Goal: Transaction & Acquisition: Purchase product/service

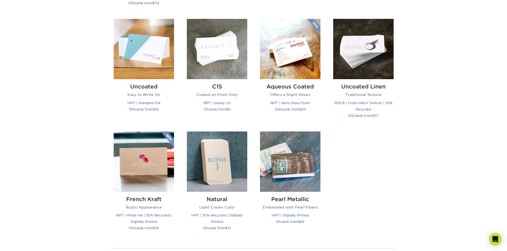
scroll to position [479, 0]
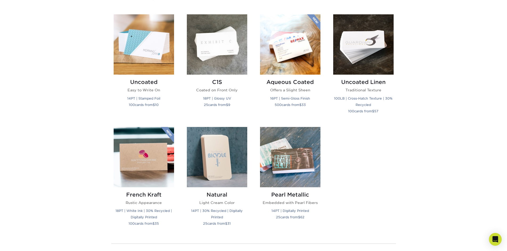
drag, startPoint x: 295, startPoint y: 231, endPoint x: 251, endPoint y: 130, distance: 110.2
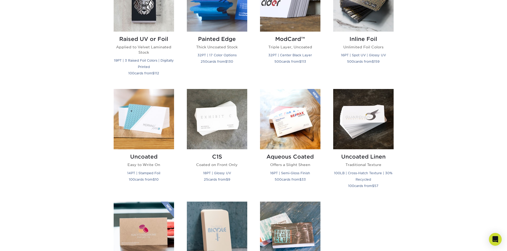
scroll to position [0, 0]
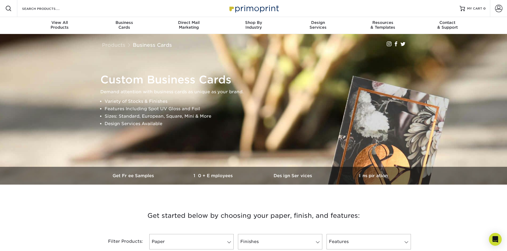
drag, startPoint x: 423, startPoint y: 199, endPoint x: 380, endPoint y: 44, distance: 161.3
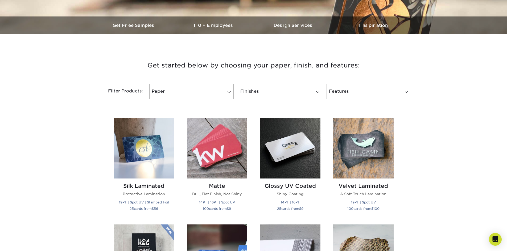
scroll to position [160, 0]
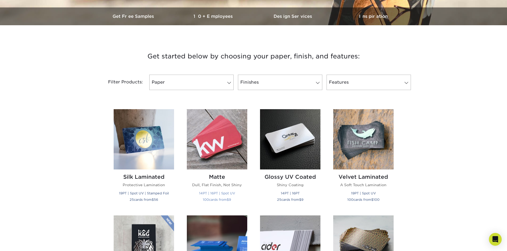
click at [213, 142] on img at bounding box center [217, 139] width 60 height 60
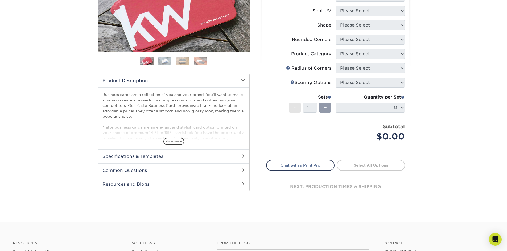
scroll to position [106, 0]
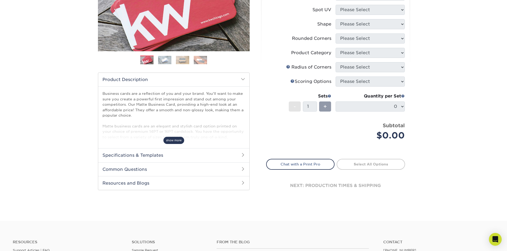
click at [176, 142] on span "show more" at bounding box center [173, 140] width 21 height 7
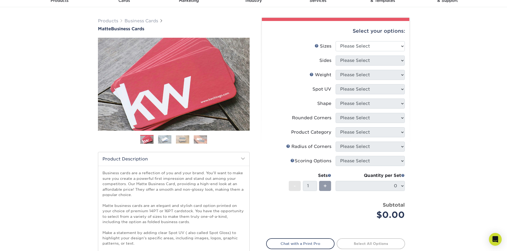
scroll to position [27, 0]
click at [350, 47] on select "Please Select 1.5" x 3.5" - Mini 1.75" x 3.5" - Mini 2" x 2" - Square 2" x 3" -…" at bounding box center [369, 47] width 69 height 10
select select "2.00x3.50"
click at [335, 42] on select "Please Select 1.5" x 3.5" - Mini 1.75" x 3.5" - Mini 2" x 2" - Square 2" x 3" -…" at bounding box center [369, 47] width 69 height 10
click at [366, 60] on select "Please Select Print Both Sides Print Front Only" at bounding box center [369, 61] width 69 height 10
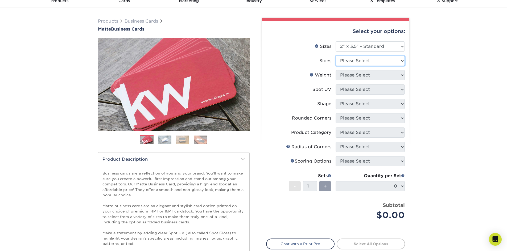
select select "13abbda7-1d64-4f25-8bb2-c179b224825d"
click at [335, 56] on select "Please Select Print Both Sides Print Front Only" at bounding box center [369, 61] width 69 height 10
click at [371, 73] on select "Please Select 16PT 14PT" at bounding box center [369, 75] width 69 height 10
select select "16PT"
click at [335, 70] on select "Please Select 16PT 14PT" at bounding box center [369, 75] width 69 height 10
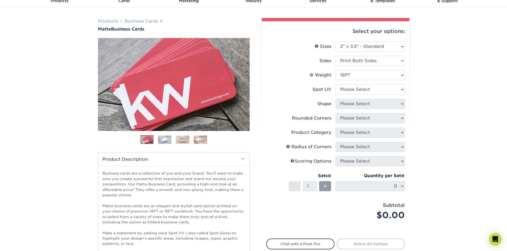
click at [311, 74] on link "Weight Help" at bounding box center [311, 75] width 4 height 4
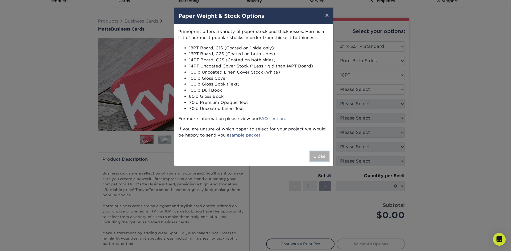
click at [321, 153] on button "Close" at bounding box center [319, 157] width 19 height 10
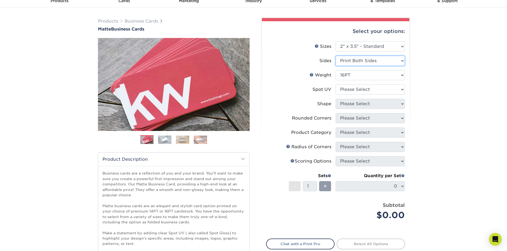
click at [372, 65] on select "Please Select Print Both Sides Print Front Only" at bounding box center [369, 61] width 69 height 10
select select "32d3c223-f82c-492b-b915-ba065a00862f"
click at [335, 56] on select "Please Select Print Both Sides Print Front Only" at bounding box center [369, 61] width 69 height 10
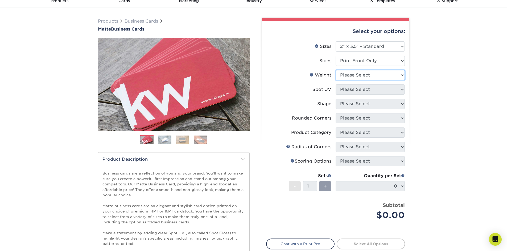
click at [369, 71] on select "Please Select 16PT 14PT" at bounding box center [369, 75] width 69 height 10
select select "16PT"
click at [335, 70] on select "Please Select 16PT 14PT" at bounding box center [369, 75] width 69 height 10
click at [370, 90] on select "Please Select No Spot UV Front Only" at bounding box center [369, 90] width 69 height 10
click at [335, 85] on select "Please Select No Spot UV Front Only" at bounding box center [369, 90] width 69 height 10
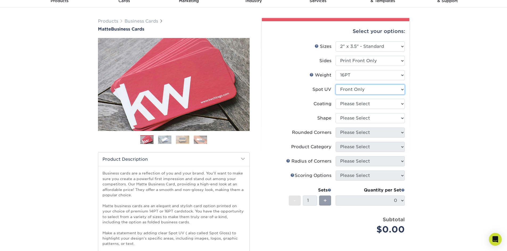
click at [366, 92] on select "Please Select No Spot UV Front Only" at bounding box center [369, 90] width 69 height 10
select select "3"
click at [335, 85] on select "Please Select No Spot UV Front Only" at bounding box center [369, 90] width 69 height 10
click at [368, 100] on select at bounding box center [369, 104] width 69 height 10
select select "121bb7b5-3b4d-429f-bd8d-bbf80e953313"
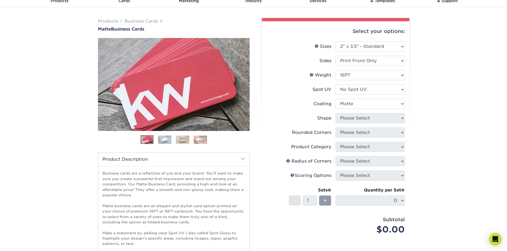
click at [335, 99] on select at bounding box center [369, 104] width 69 height 10
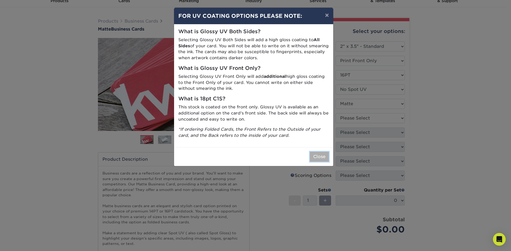
click at [325, 157] on button "Close" at bounding box center [319, 157] width 19 height 10
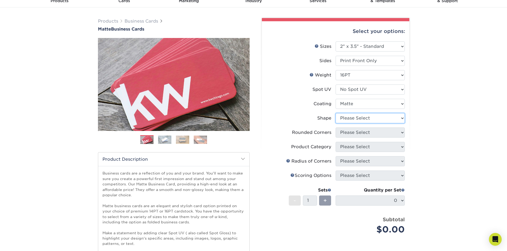
click at [358, 121] on select "Please Select Standard Oval" at bounding box center [369, 118] width 69 height 10
select select "standard"
click at [335, 113] on select "Please Select Standard Oval" at bounding box center [369, 118] width 69 height 10
click at [351, 133] on select "Please Select Yes - Round 2 Corners Yes - Round 4 Corners No" at bounding box center [369, 133] width 69 height 10
click at [335, 128] on select "Please Select Yes - Round 2 Corners Yes - Round 4 Corners No" at bounding box center [369, 133] width 69 height 10
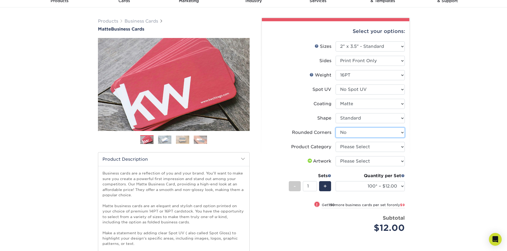
click at [350, 132] on select "Please Select Yes - Round 2 Corners Yes - Round 4 Corners No" at bounding box center [369, 133] width 69 height 10
click at [335, 128] on select "Please Select Yes - Round 2 Corners Yes - Round 4 Corners No" at bounding box center [369, 133] width 69 height 10
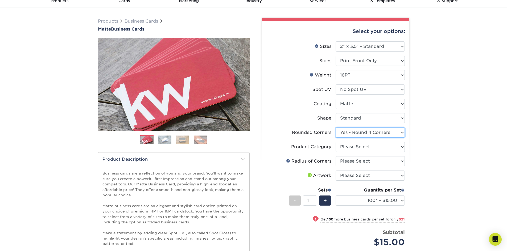
click at [352, 135] on select "Please Select Yes - Round 2 Corners Yes - Round 4 Corners No" at bounding box center [369, 133] width 69 height 10
select select "0"
click at [335, 128] on select "Please Select Yes - Round 2 Corners Yes - Round 4 Corners No" at bounding box center [369, 133] width 69 height 10
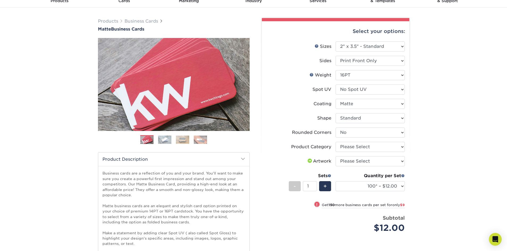
drag, startPoint x: 349, startPoint y: 153, endPoint x: 440, endPoint y: 171, distance: 92.2
click at [440, 171] on div "Products Business Cards Matte Business Cards Previous Next 100 $ 9" at bounding box center [253, 171] width 507 height 328
click at [388, 148] on select "Please Select Business Cards" at bounding box center [369, 147] width 69 height 10
select select "3b5148f1-0588-4f88-a218-97bcfdce65c1"
click at [335, 142] on select "Please Select Business Cards" at bounding box center [369, 147] width 69 height 10
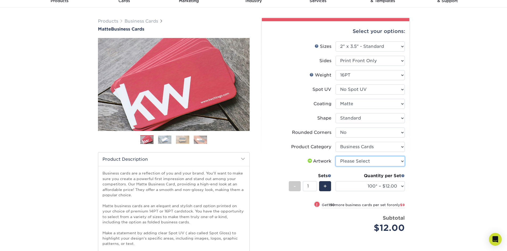
click at [388, 158] on select "Please Select I will upload files I need a design - $100" at bounding box center [369, 161] width 69 height 10
click at [335, 156] on select "Please Select I will upload files I need a design - $100" at bounding box center [369, 161] width 69 height 10
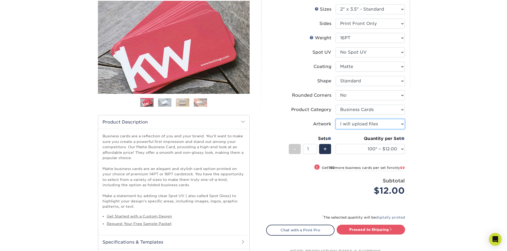
scroll to position [53, 0]
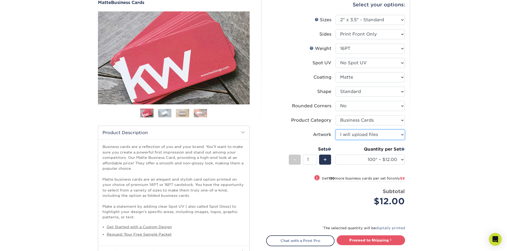
click at [358, 138] on select "Please Select I will upload files I need a design - $100" at bounding box center [369, 135] width 69 height 10
select select "design"
click at [335, 130] on select "Please Select I will upload files I need a design - $100" at bounding box center [369, 135] width 69 height 10
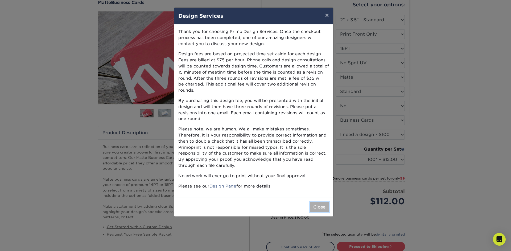
click at [315, 203] on button "Close" at bounding box center [319, 207] width 19 height 10
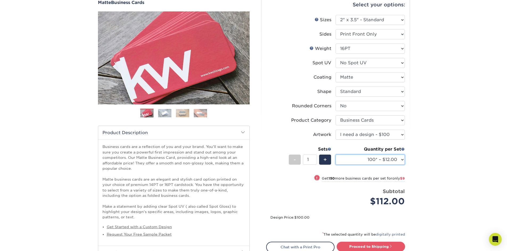
click at [368, 155] on select "100* – $12.00 250* – $21.00 500 – $42.00 1000 – $53.00 2500 – $95.00 5000 – $18…" at bounding box center [369, 160] width 69 height 10
select select "1000 – $53.00"
click at [335, 155] on select "100* – $12.00 250* – $21.00 500 – $42.00 1000 – $53.00 2500 – $95.00 5000 – $18…" at bounding box center [369, 160] width 69 height 10
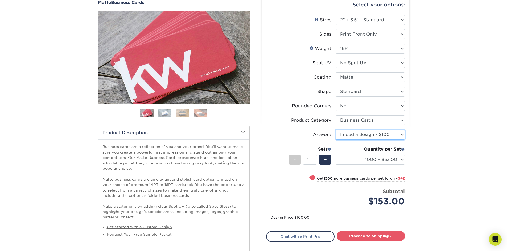
click at [378, 136] on select "Please Select I will upload files I need a design - $100" at bounding box center [369, 135] width 69 height 10
select select "upload"
click at [335, 130] on select "Please Select I will upload files I need a design - $100" at bounding box center [369, 135] width 69 height 10
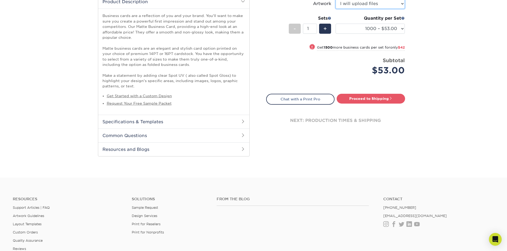
scroll to position [186, 0]
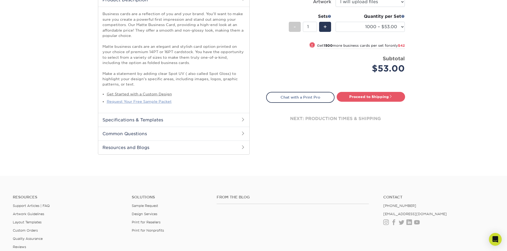
click at [147, 102] on link "Request Your Free Sample Packet" at bounding box center [139, 101] width 65 height 4
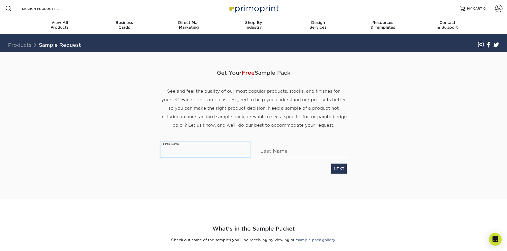
click at [211, 153] on input "text" at bounding box center [204, 150] width 89 height 15
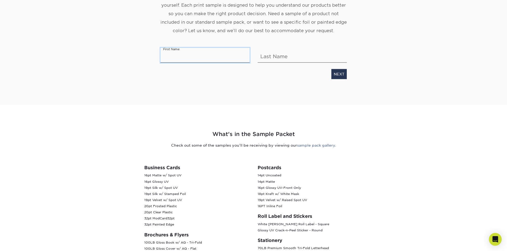
scroll to position [106, 0]
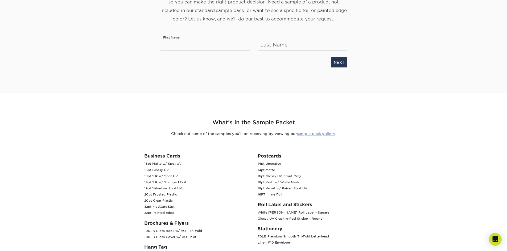
click at [309, 136] on link "sample pack gallery" at bounding box center [316, 134] width 38 height 4
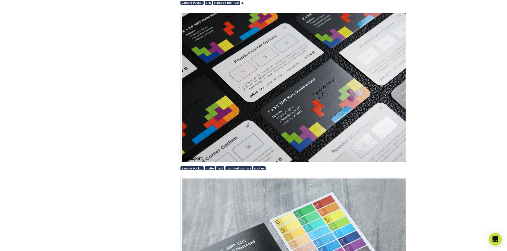
scroll to position [399, 0]
